Goal: Task Accomplishment & Management: Manage account settings

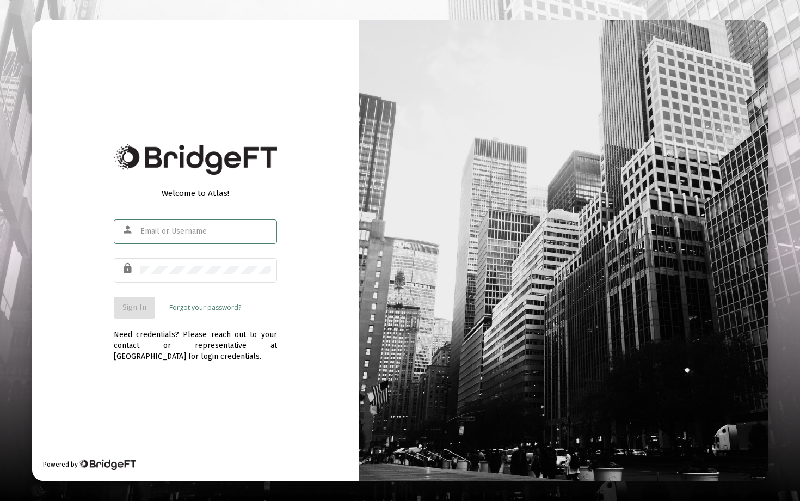
type input "[EMAIL_ADDRESS][DOMAIN_NAME]"
click at [144, 299] on button "Sign In" at bounding box center [134, 308] width 41 height 22
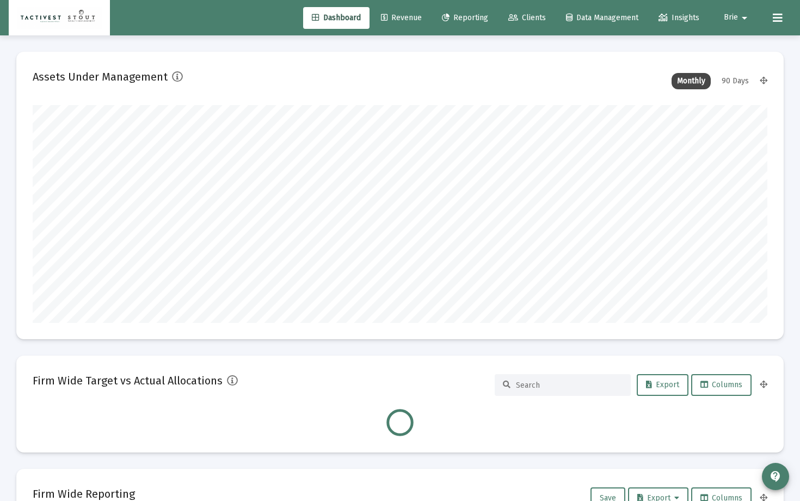
scroll to position [218, 396]
click at [741, 21] on mat-icon "arrow_drop_down" at bounding box center [744, 18] width 13 height 22
click at [745, 43] on span "Settings" at bounding box center [751, 46] width 32 height 26
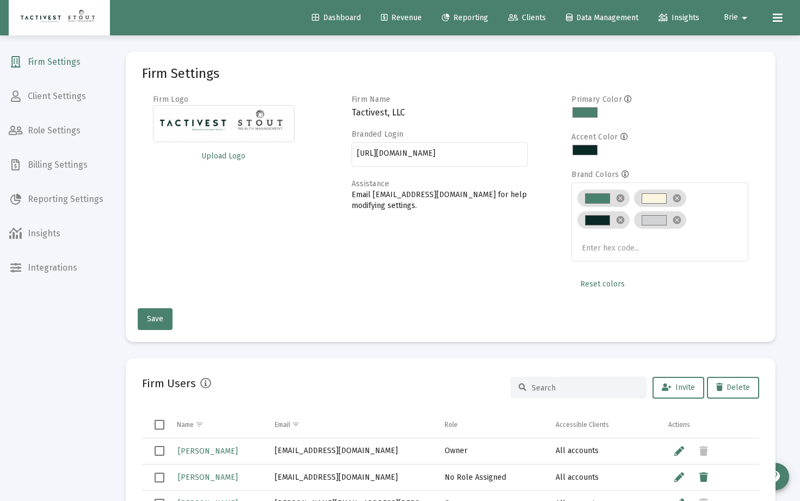
scroll to position [7, 0]
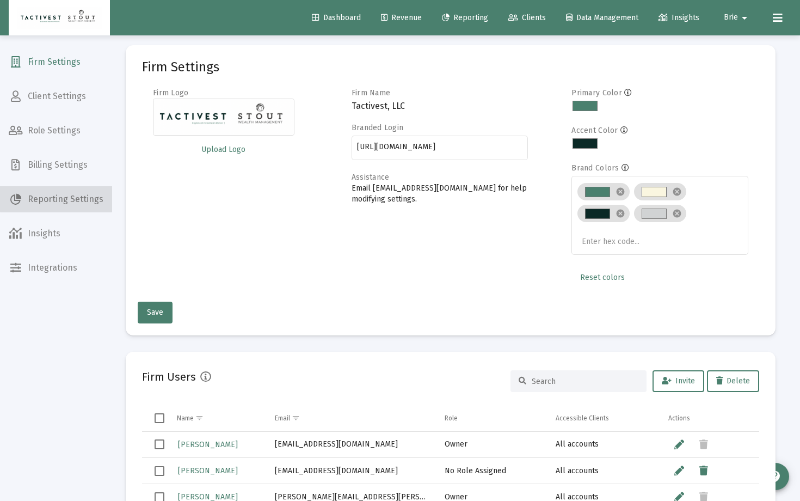
click at [56, 188] on span "Reporting Settings" at bounding box center [56, 199] width 112 height 26
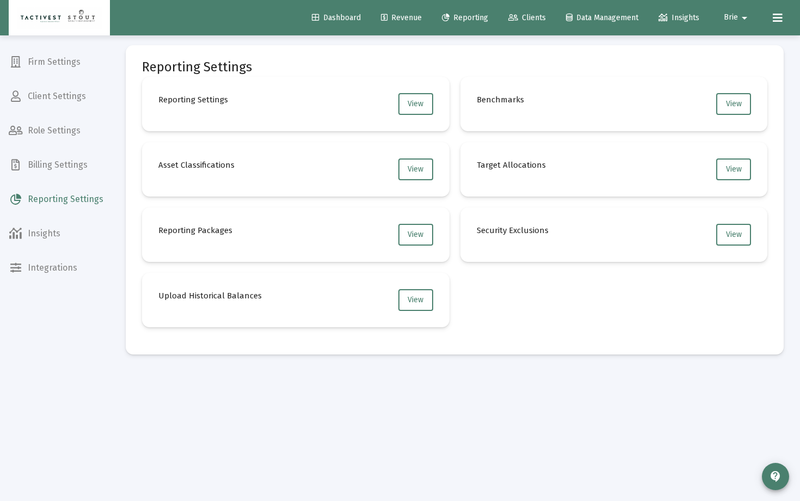
click at [65, 164] on span "Billing Settings" at bounding box center [56, 165] width 112 height 26
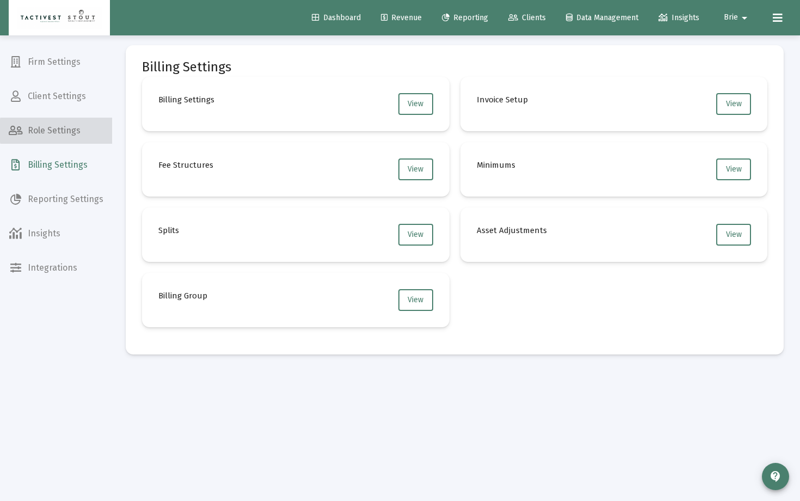
click at [63, 131] on span "Role Settings" at bounding box center [56, 131] width 112 height 26
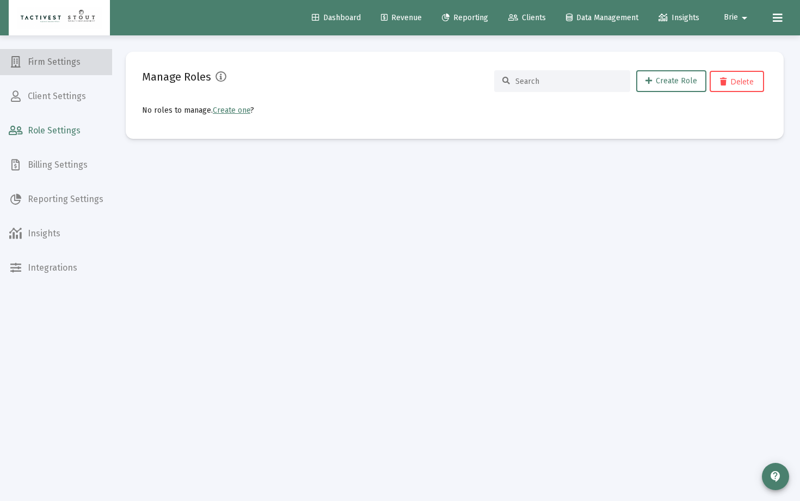
click at [66, 58] on span "Firm Settings" at bounding box center [56, 62] width 112 height 26
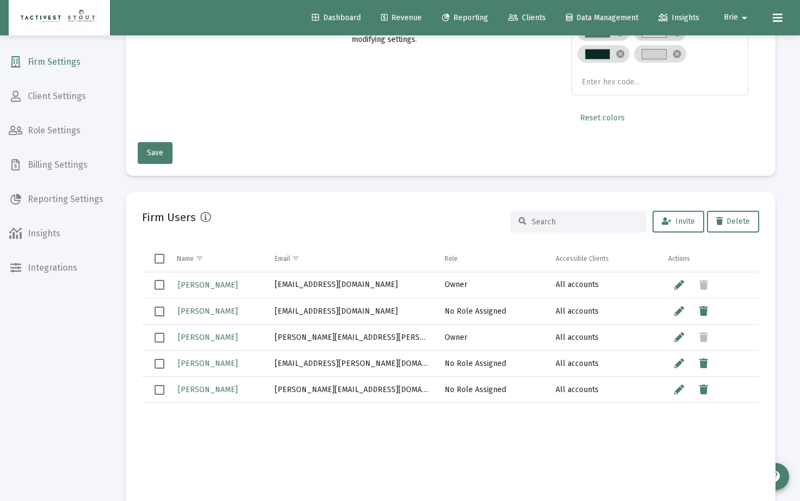
scroll to position [504, 0]
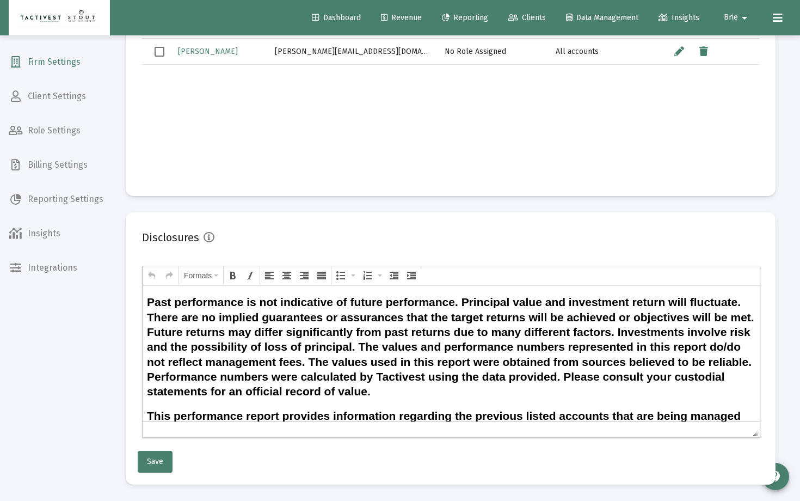
click at [149, 301] on h2 "Past performance is not indicative of future performance. Principal value and i…" at bounding box center [451, 346] width 608 height 104
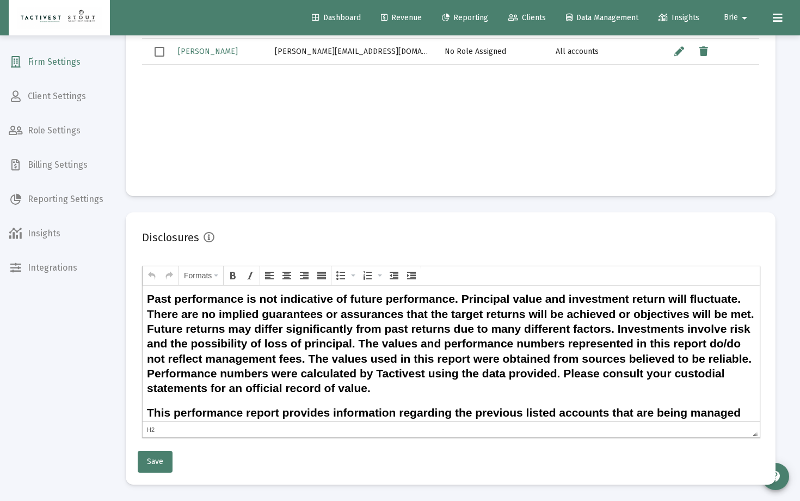
scroll to position [71, 0]
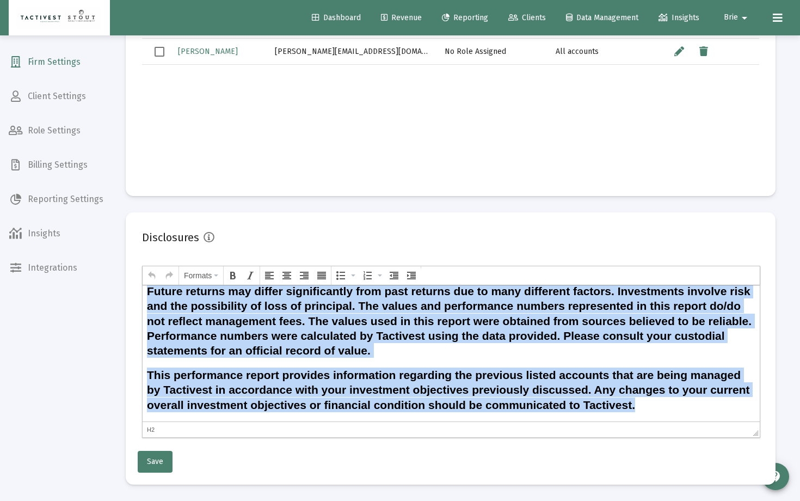
click at [395, 390] on h2 "This performance report provides information regarding the previous listed acco…" at bounding box center [451, 389] width 608 height 45
copy body "Past performance is not indicative of future performance. Principal value and i…"
